Goal: Task Accomplishment & Management: Use online tool/utility

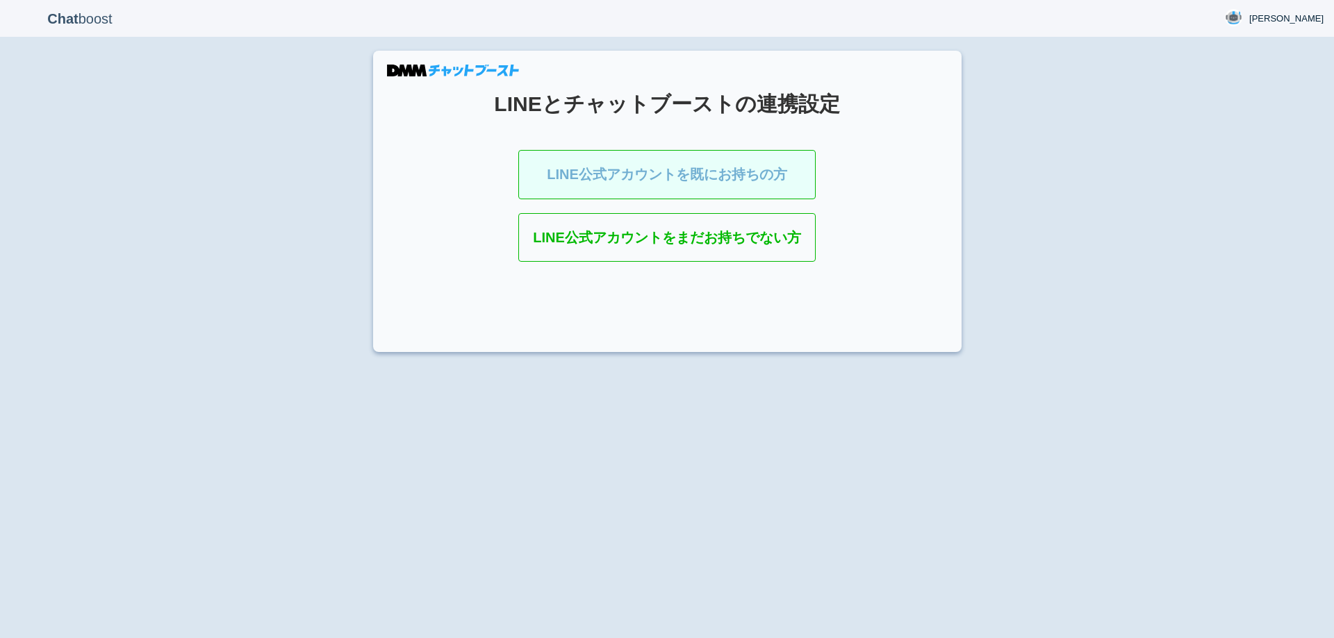
click at [647, 176] on link "LINE公式アカウントを既にお持ちの方" at bounding box center [666, 174] width 297 height 49
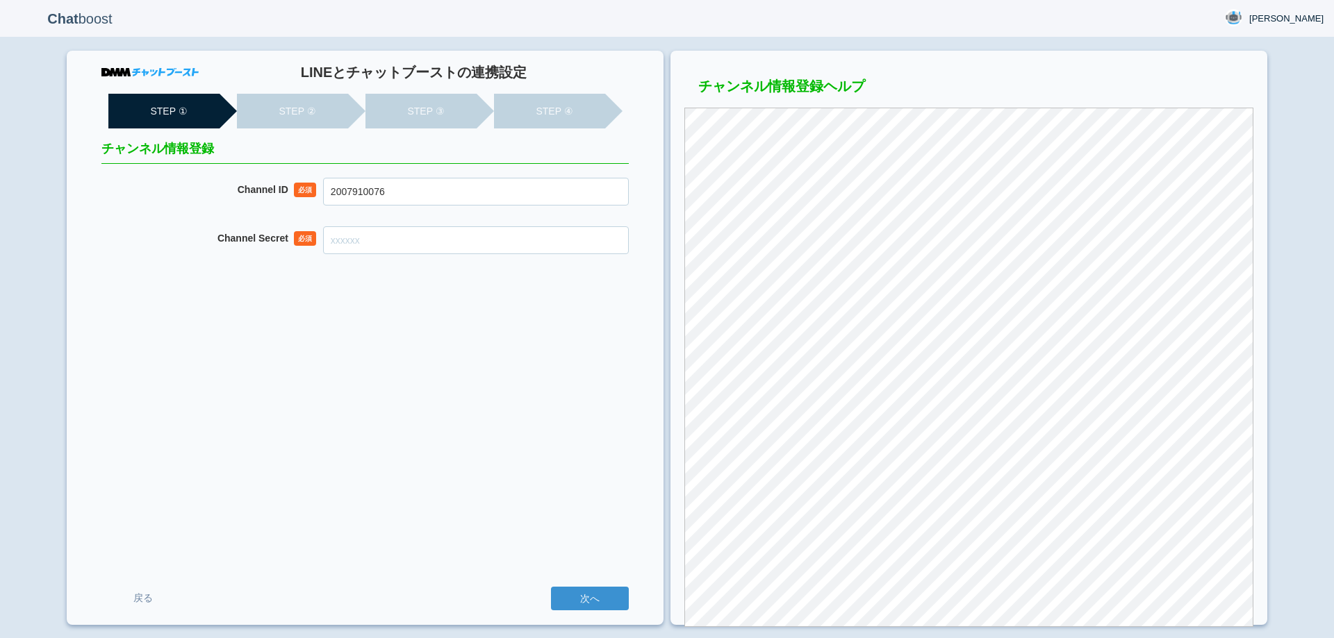
type input "2007910076"
click at [397, 240] on input "Channel Secret" at bounding box center [476, 240] width 306 height 28
paste input "dac0ea32dd329bb5384bc519df37d18d"
type input "dac0ea32dd329bb5384bc519df37d18d"
click at [436, 327] on div "LINEとチャットブーストの連携設定 STEP ① STEP ② STEP ③ STEP ④ チャンネル情報登録 Channel ID 必須 20079100…" at bounding box center [365, 338] width 597 height 575
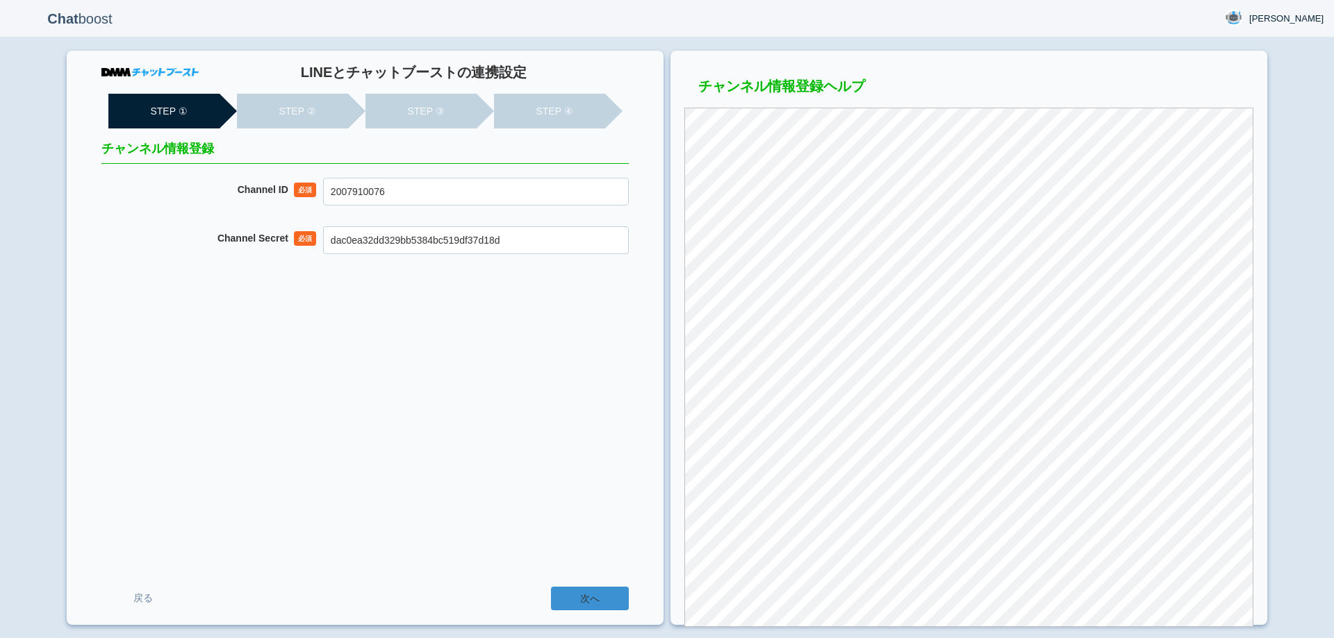
drag, startPoint x: 599, startPoint y: 601, endPoint x: 577, endPoint y: 532, distance: 72.1
click at [599, 600] on input "次へ" at bounding box center [590, 599] width 78 height 24
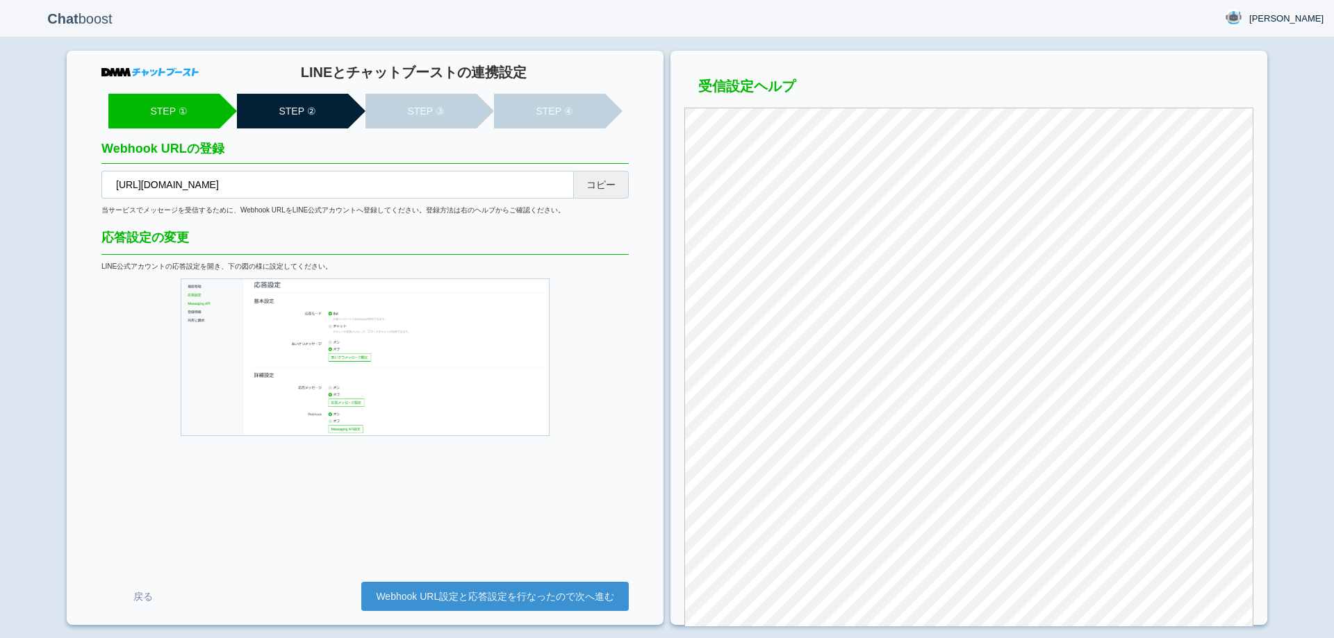
click at [602, 184] on button "コピー" at bounding box center [601, 185] width 56 height 28
click at [524, 596] on link "Webhook URL設定と応答設定を行なったので次へ進む" at bounding box center [494, 596] width 267 height 29
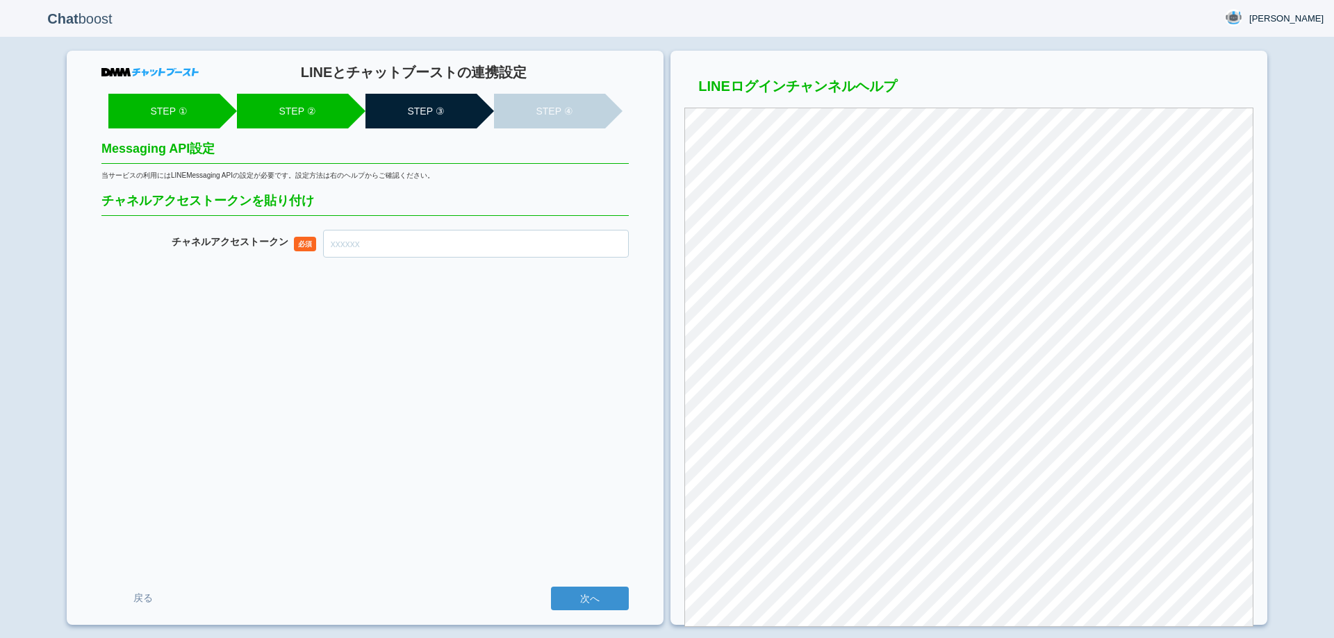
click at [397, 246] on input "チャネル アクセストークン" at bounding box center [476, 244] width 306 height 28
paste input "7Wo4eHlGAwDzHbrNYQW9BHmlxDh3u3KvKFfnMwNssYIqk5a4zSLbVCWEwsmY6U3OWO/4vbMjPViWb2w…"
type input "7Wo4eHlGAwDzHbrNYQW9BHmlxDh3u3KvKFfnMwNssYIqk5a4zSLbVCWEwsmY6U3OWO/4vbMjPViWb2w…"
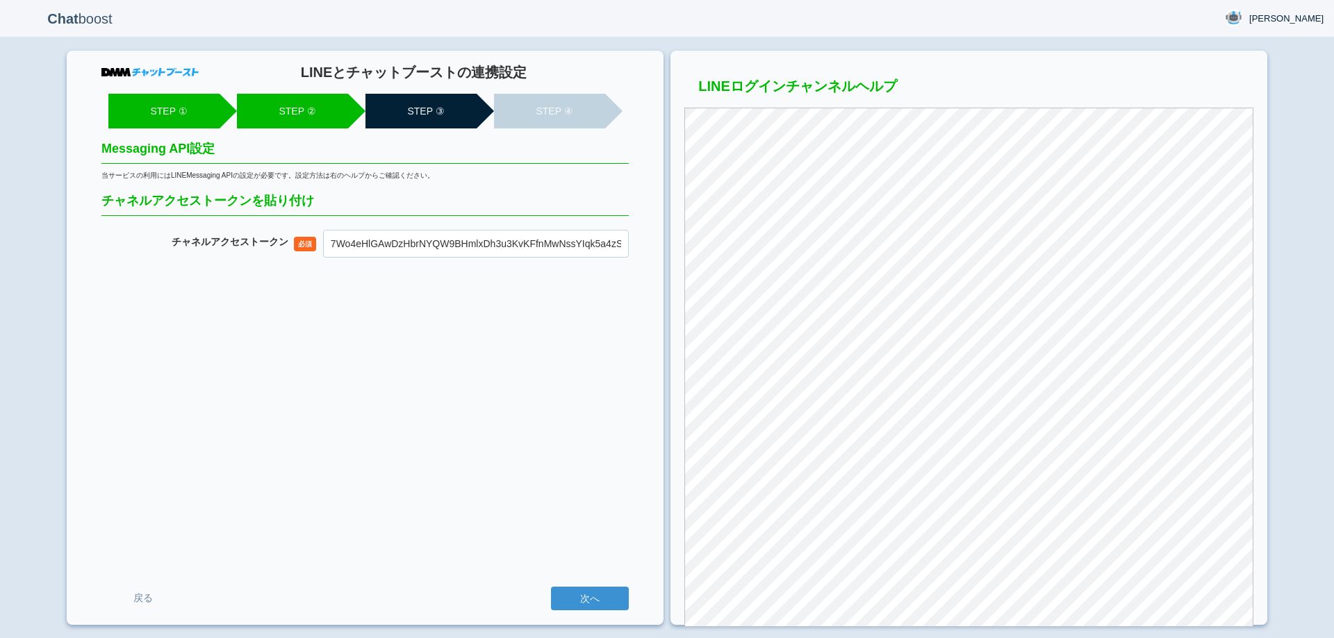
click at [365, 342] on div "LINEとチャットブーストの連携設定 STEP ① STEP ② STEP ③ STEP ④ Messaging API設定 当サービスの利用にはLINEMe…" at bounding box center [365, 338] width 597 height 575
click at [600, 600] on input "次へ" at bounding box center [590, 599] width 78 height 24
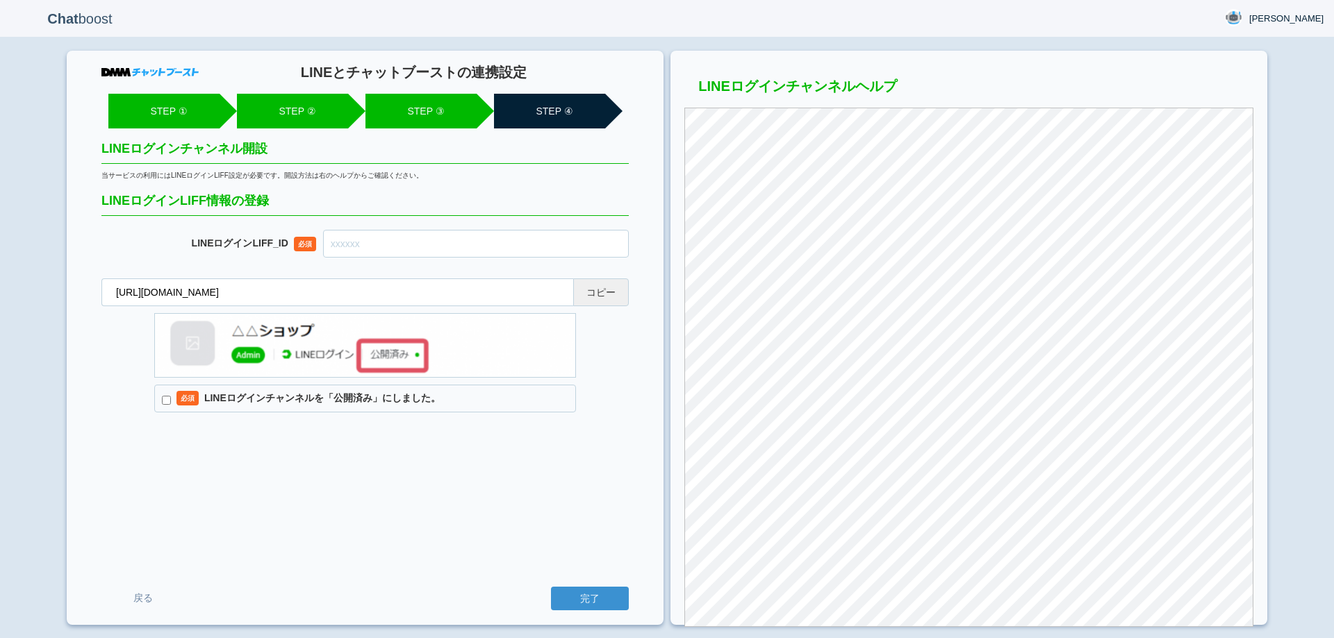
click at [615, 291] on button "コピー" at bounding box center [601, 293] width 56 height 28
click at [412, 249] on input "text" at bounding box center [476, 244] width 306 height 28
paste input "2007910084-qlax5AW4"
type input "2007910084-qlax5AW4"
drag, startPoint x: 158, startPoint y: 400, endPoint x: 170, endPoint y: 405, distance: 12.8
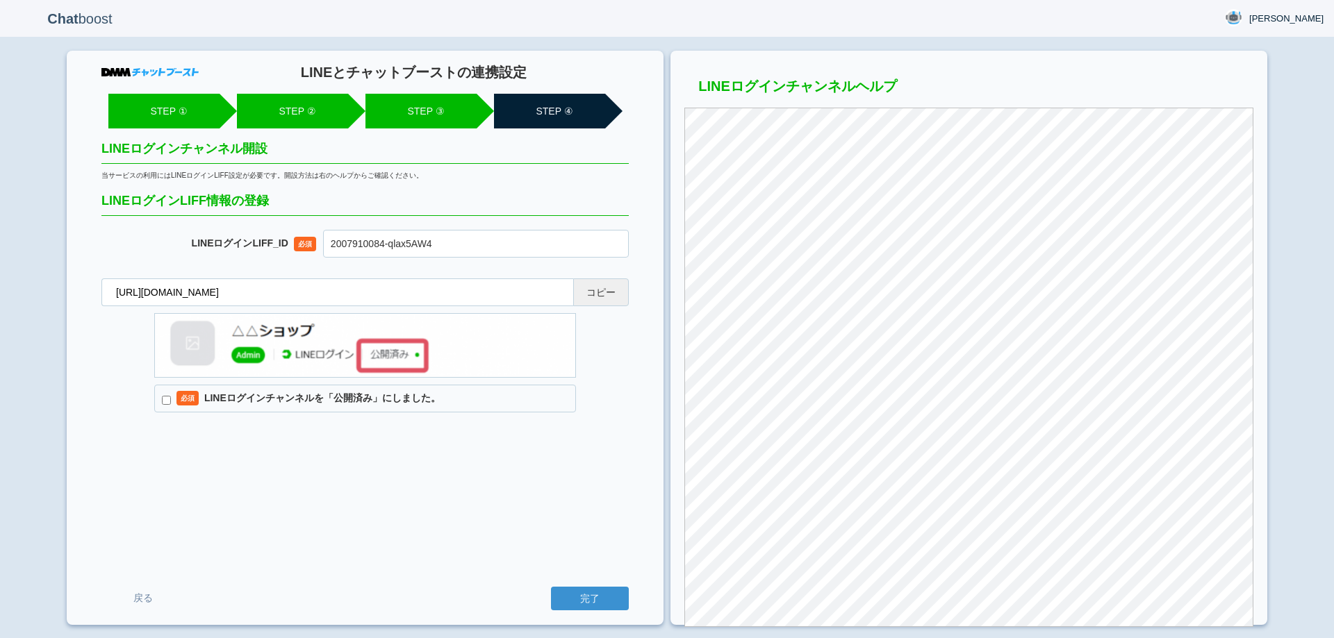
click at [163, 402] on label "必須 LINEログインチャンネルを「公開済み」にしました。" at bounding box center [365, 399] width 422 height 28
click at [163, 402] on input "必須 LINEログインチャンネルを「公開済み」にしました。" at bounding box center [166, 400] width 9 height 9
checkbox input "true"
click at [411, 489] on div "LINEとチャットブーストの連携設定 STEP ① STEP ② STEP ③ STEP ④ LINEログインチャンネル開設 当サービスの利用にはLINEログ…" at bounding box center [365, 338] width 597 height 575
click at [584, 599] on input "完了" at bounding box center [590, 599] width 78 height 24
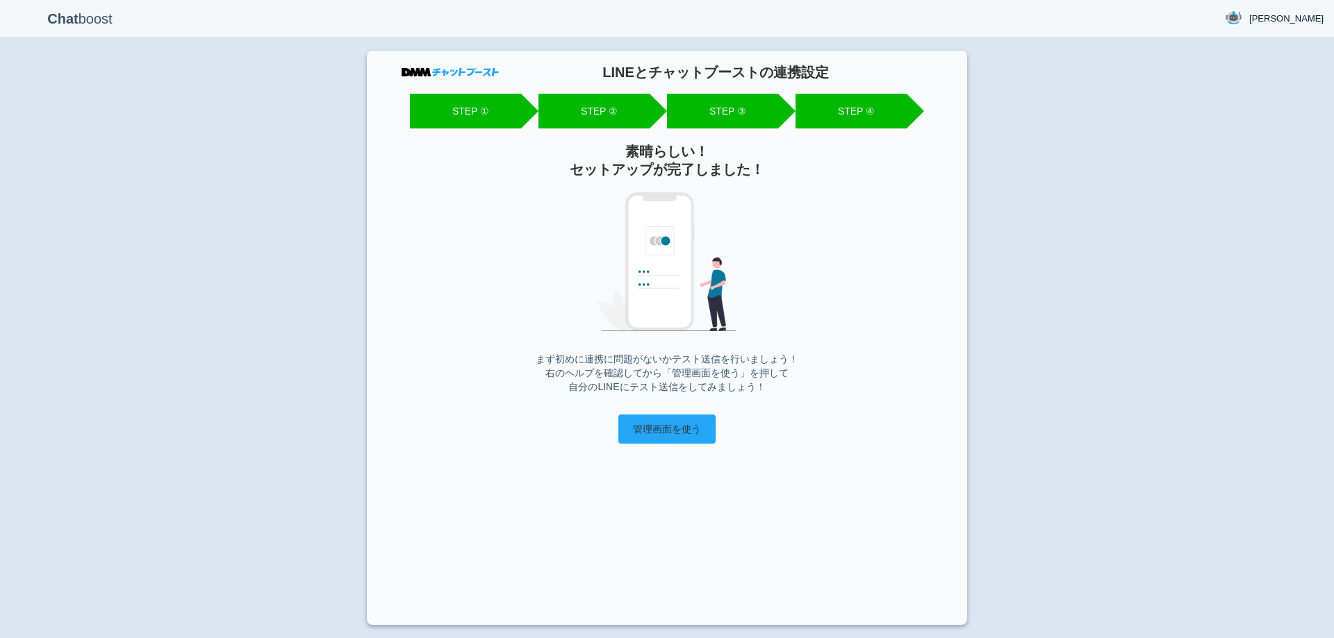
click at [690, 431] on input "管理画面を使う" at bounding box center [666, 429] width 97 height 29
